Goal: Transaction & Acquisition: Purchase product/service

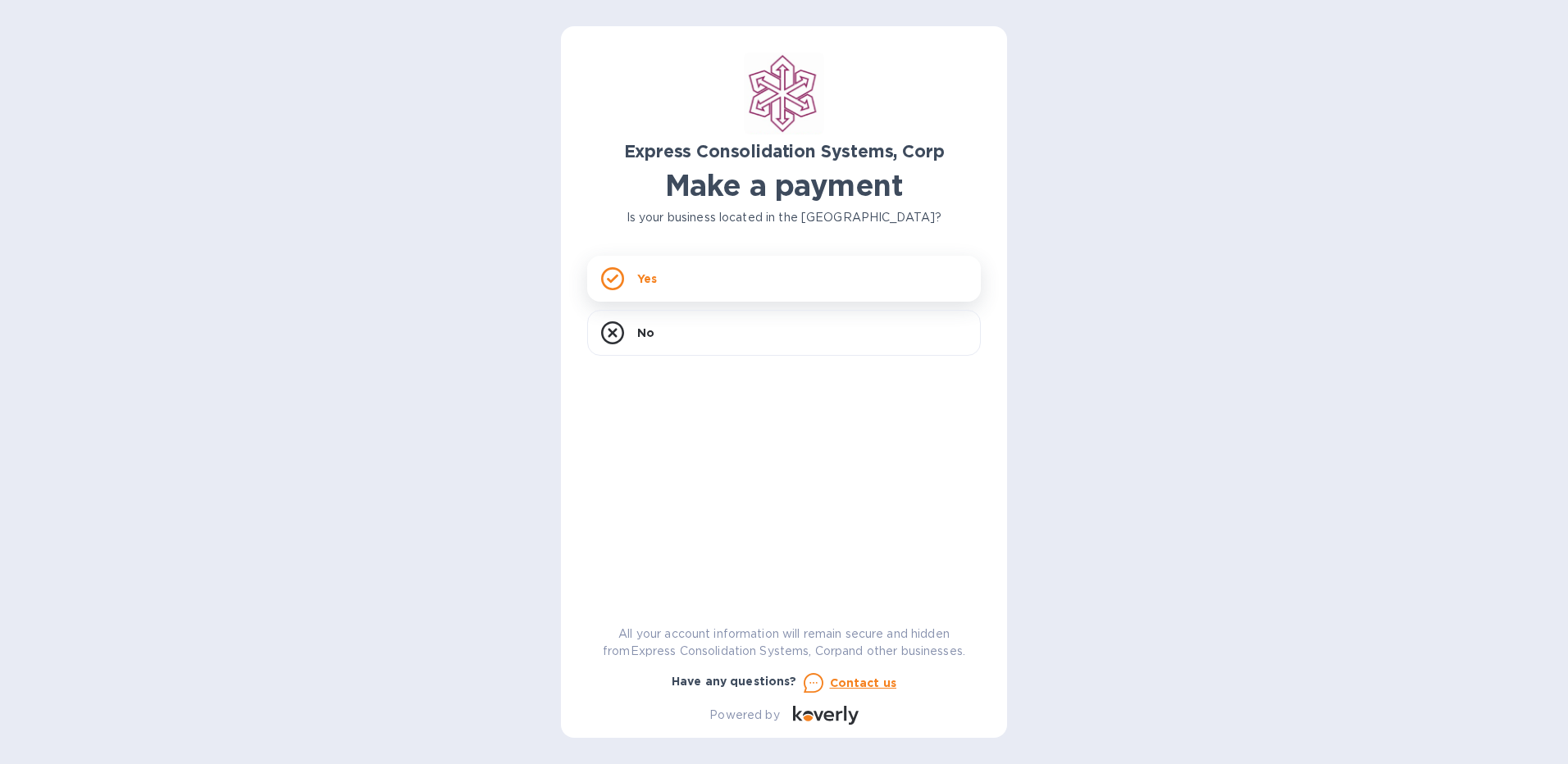
click at [965, 272] on div "Yes" at bounding box center [783, 279] width 394 height 46
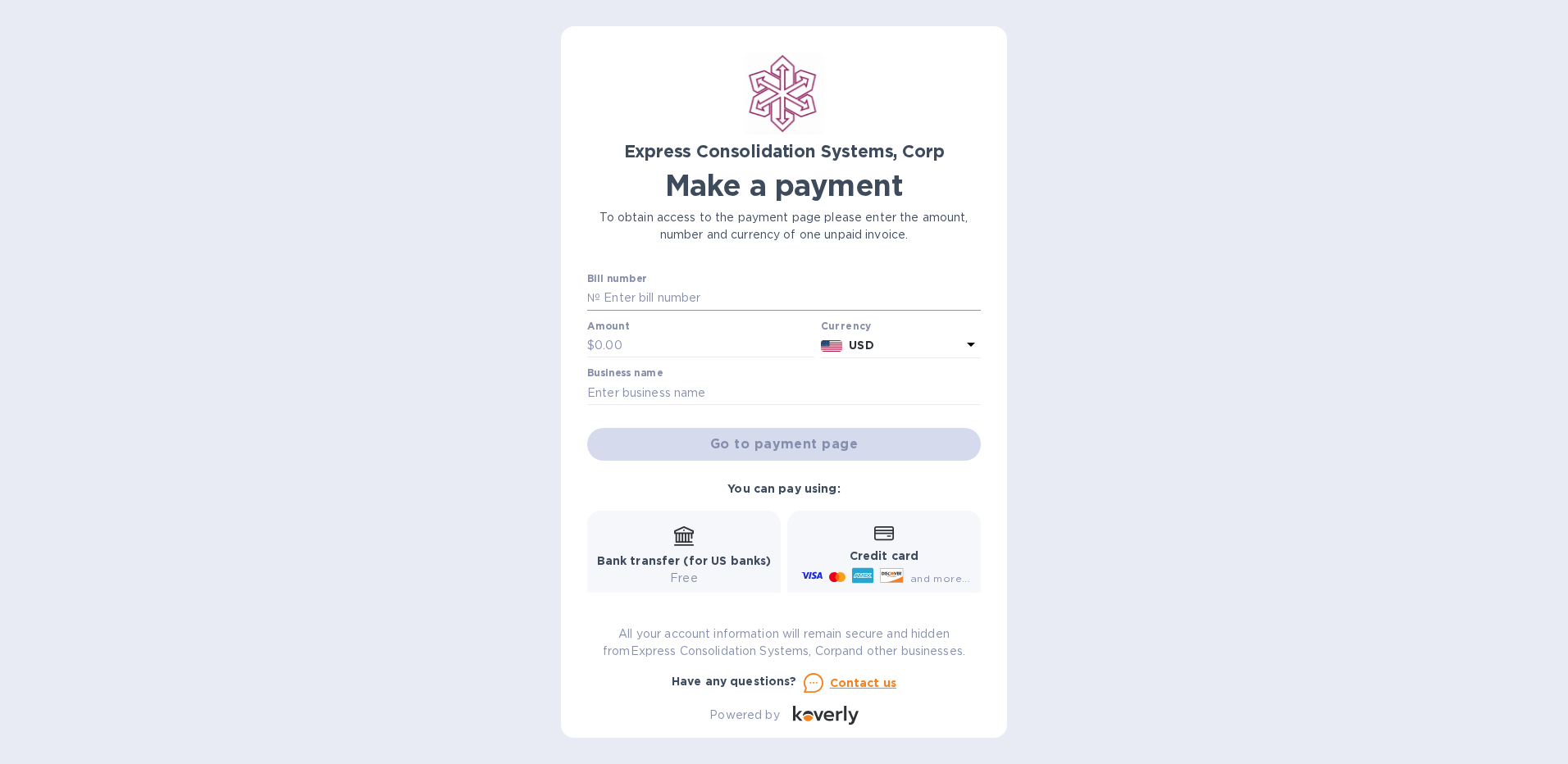
click at [783, 298] on input "text" at bounding box center [790, 298] width 380 height 25
paste input "20-10-14388-01"
type input "20-10-14388-01"
click at [724, 349] on input "text" at bounding box center [703, 345] width 219 height 25
type input "2,000"
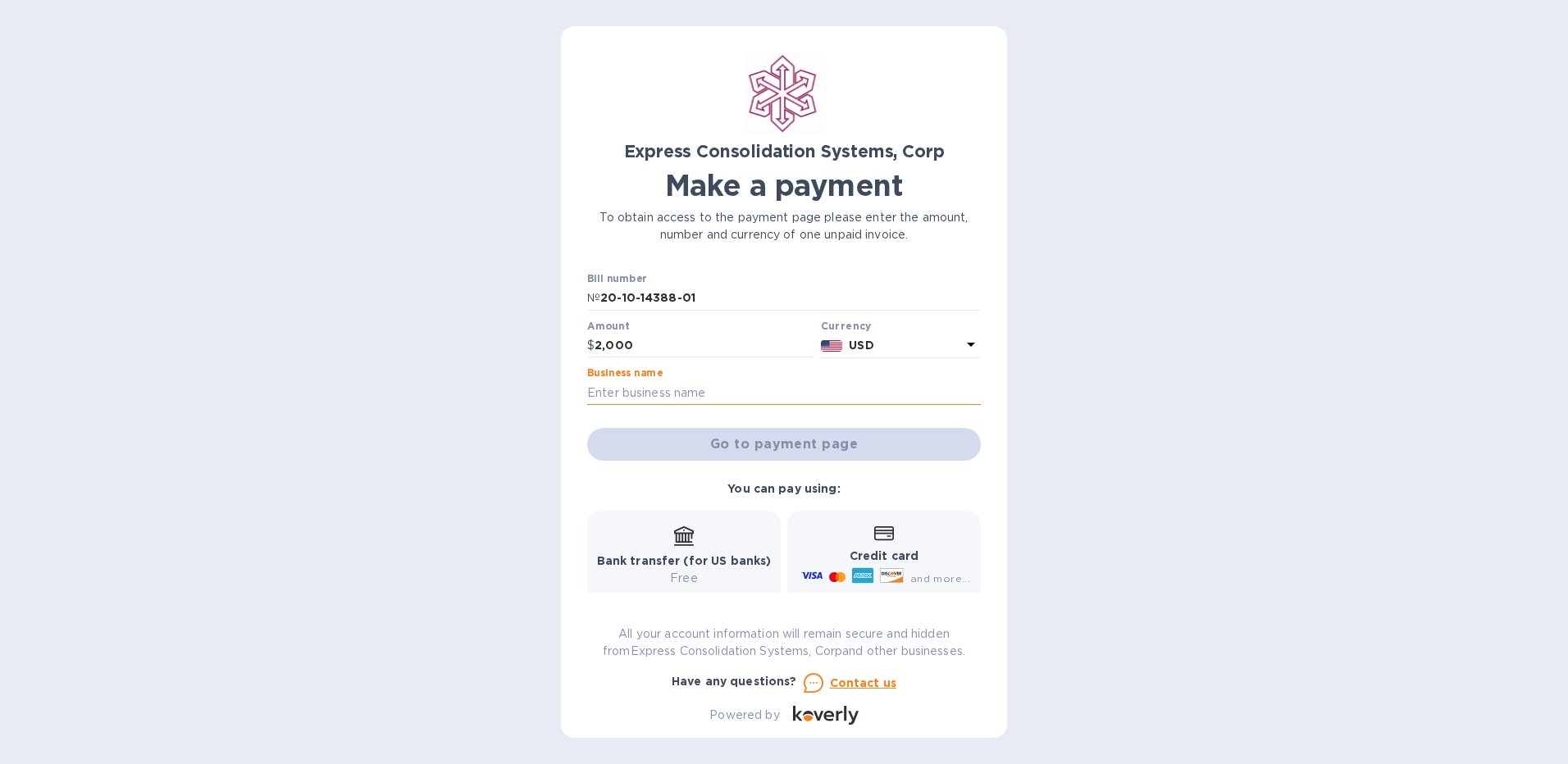
click at [766, 399] on input "text" at bounding box center [783, 392] width 394 height 25
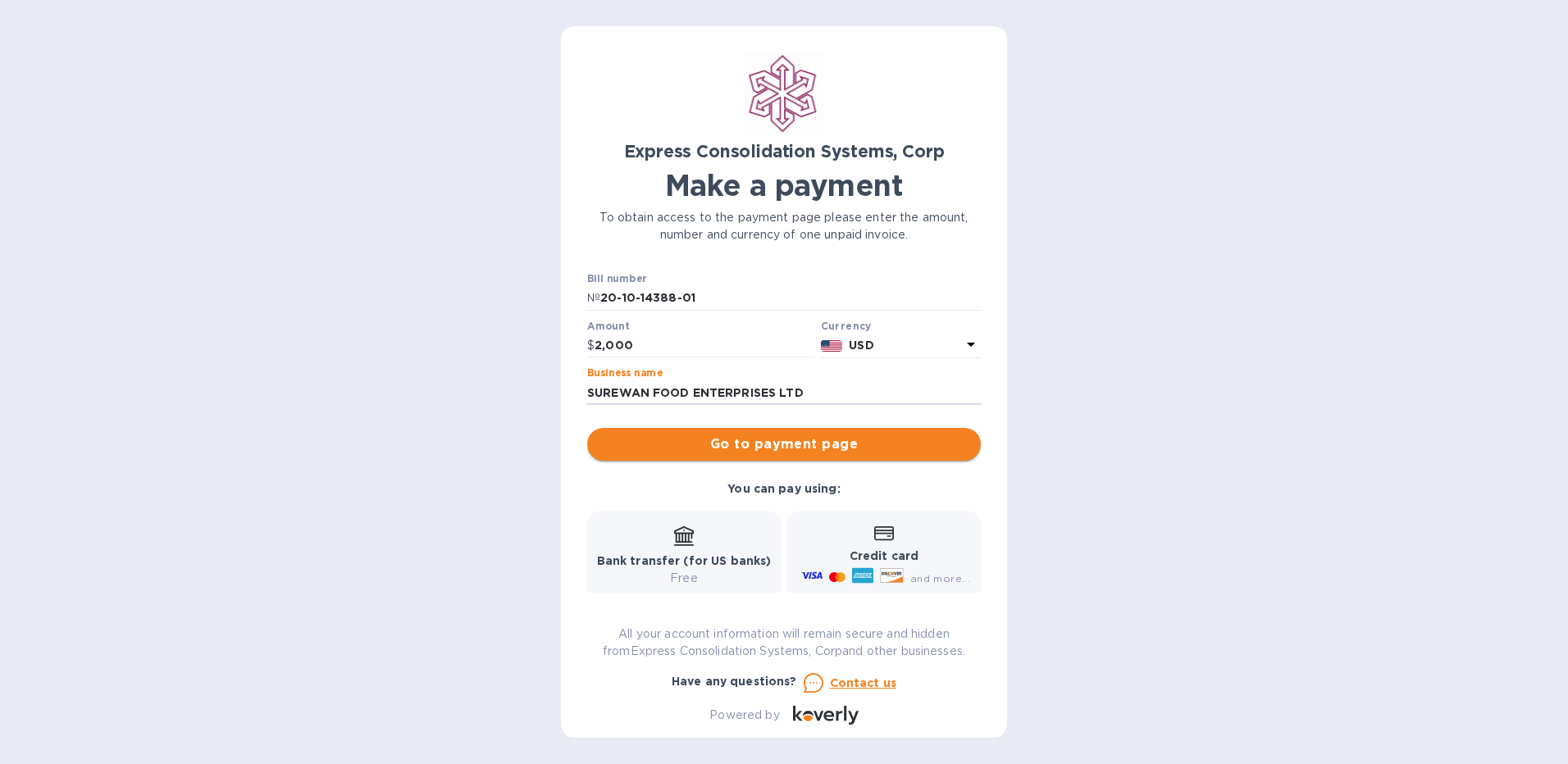
type input "SUREWAN FOOD ENTERPRISES LTD"
click at [775, 444] on span "Go to payment page" at bounding box center [784, 444] width 367 height 19
